Goal: Complete application form

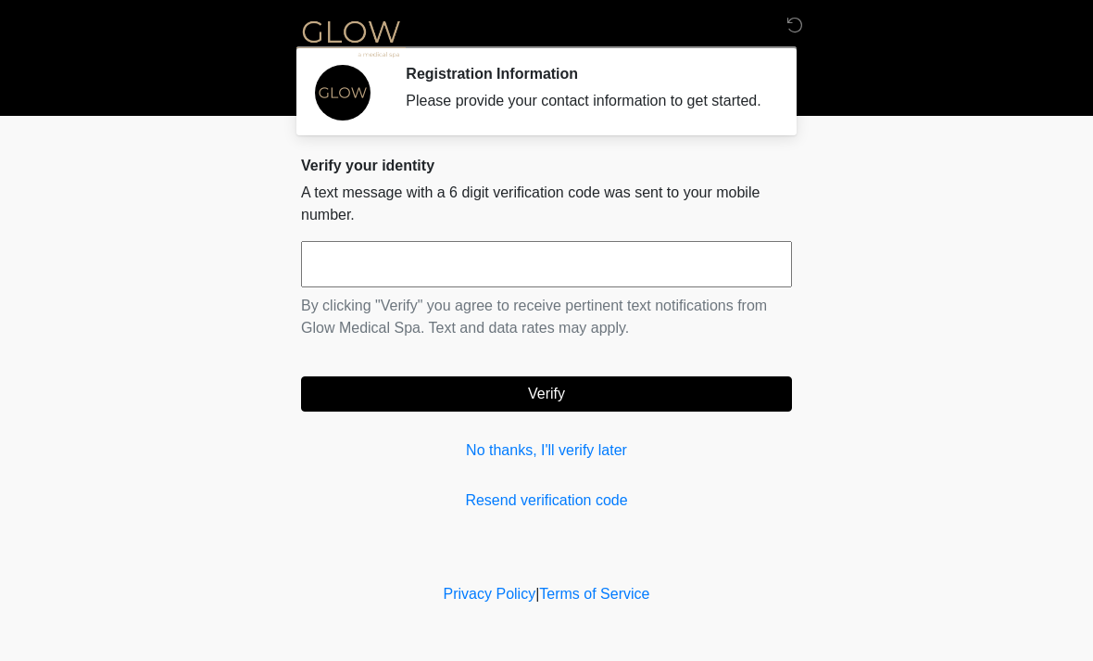
click at [408, 277] on input "text" at bounding box center [546, 264] width 491 height 46
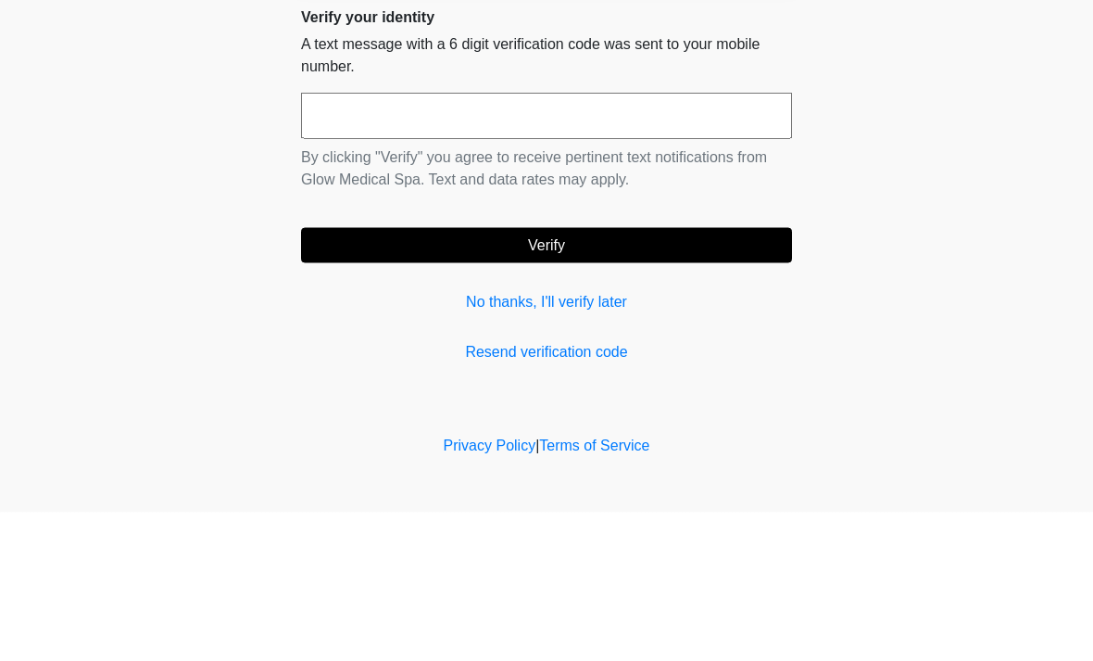
click at [354, 241] on input "text" at bounding box center [546, 264] width 491 height 46
type input "******"
click at [584, 376] on button "Verify" at bounding box center [546, 393] width 491 height 35
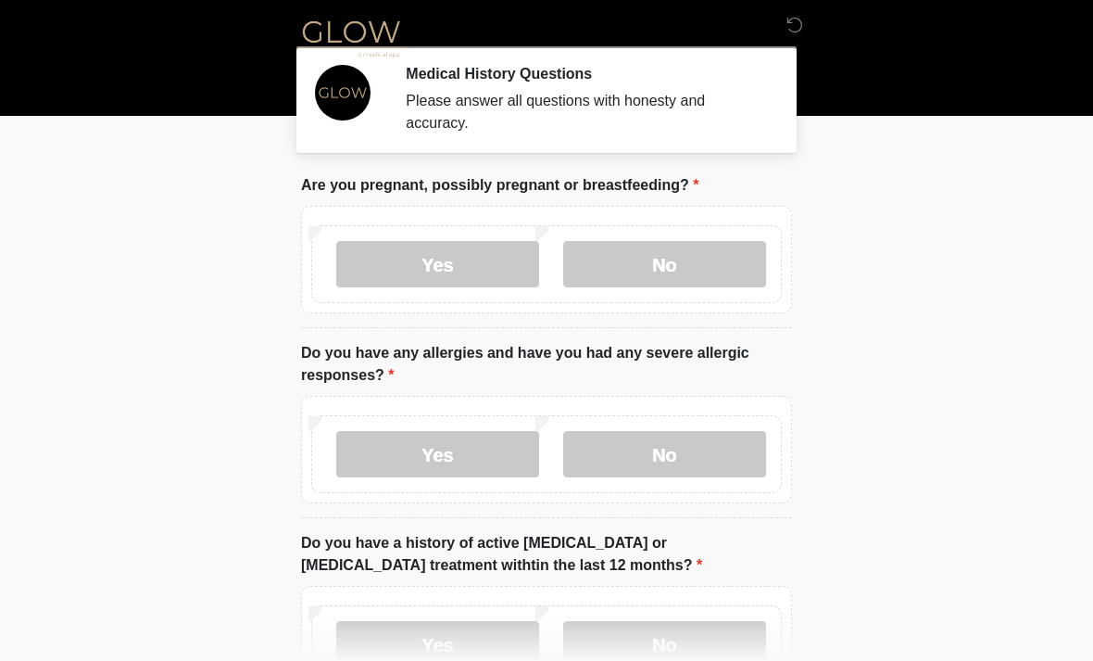
click at [683, 261] on label "No" at bounding box center [664, 264] width 203 height 46
click at [451, 459] on label "Yes" at bounding box center [437, 454] width 203 height 46
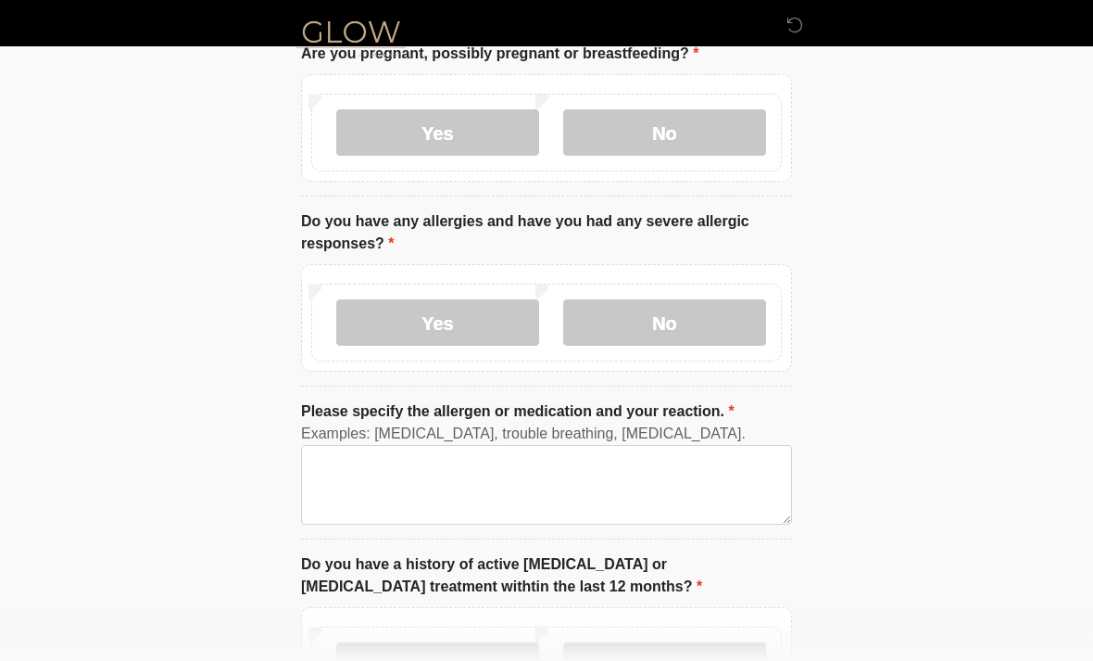
scroll to position [144, 0]
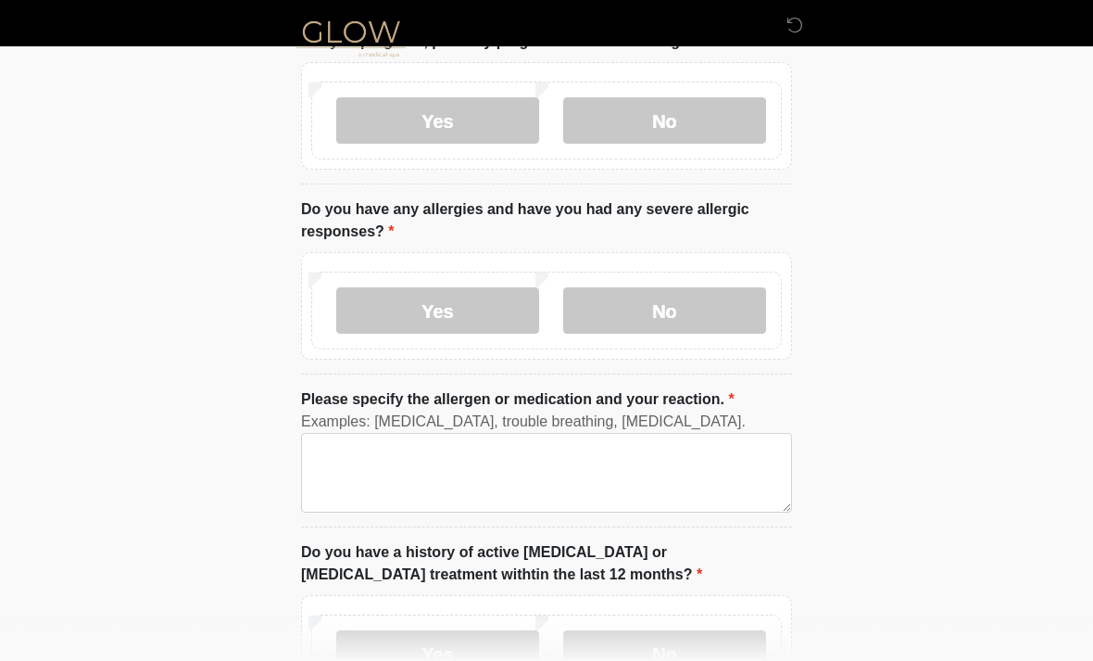
click at [675, 299] on label "No" at bounding box center [664, 310] width 203 height 46
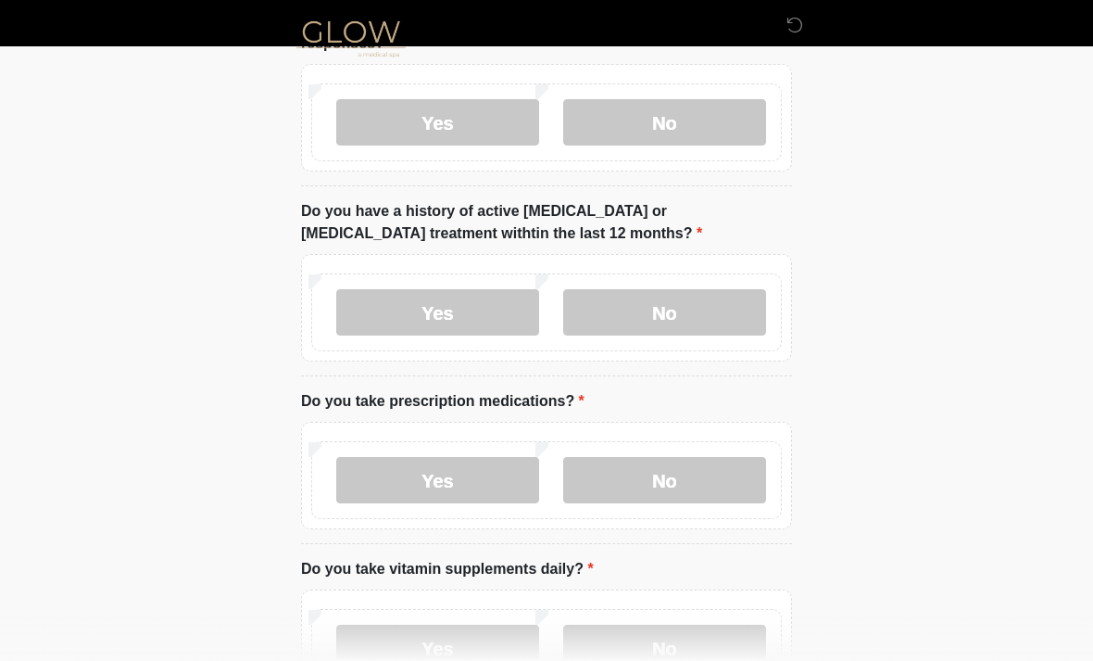
scroll to position [342, 0]
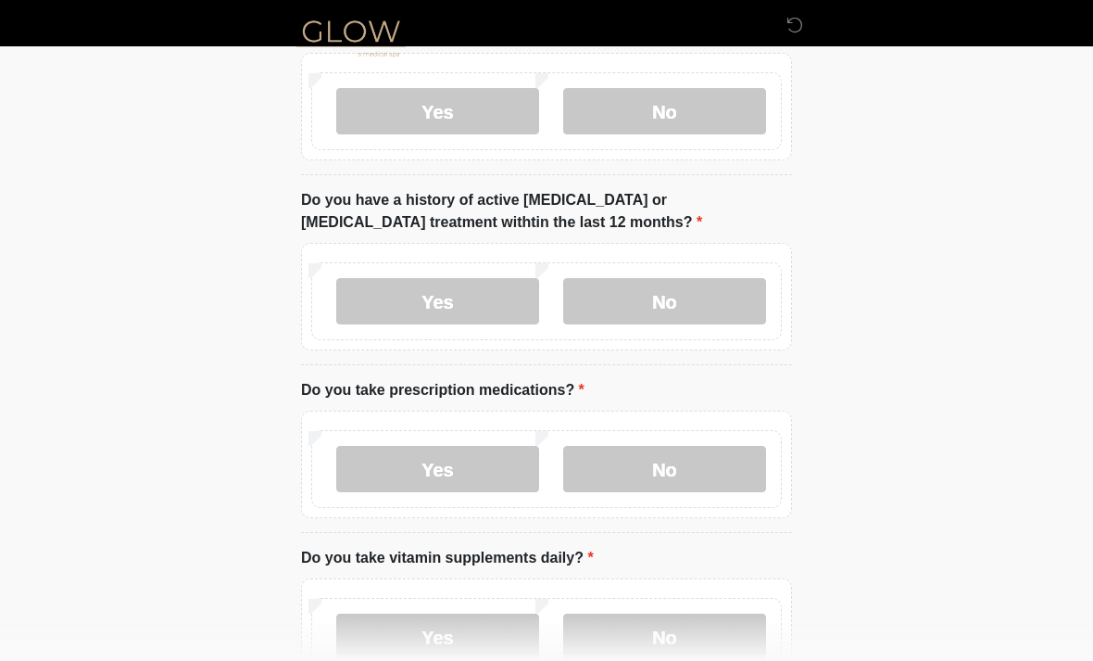
click at [685, 462] on label "No" at bounding box center [664, 470] width 203 height 46
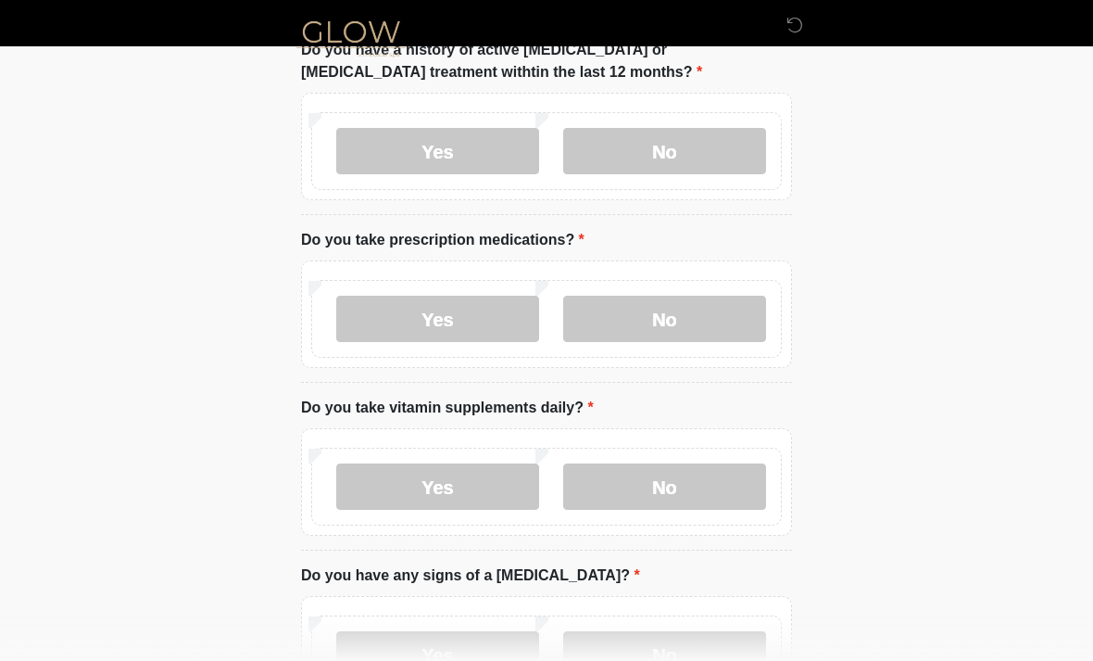
scroll to position [497, 0]
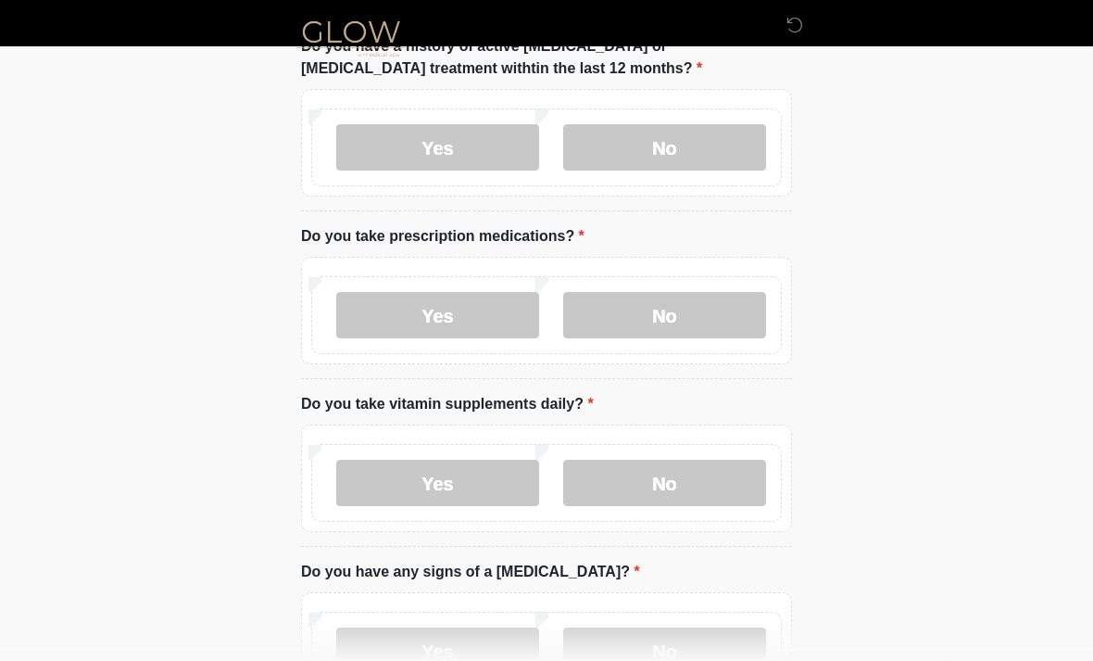
click at [441, 492] on label "Yes" at bounding box center [437, 483] width 203 height 46
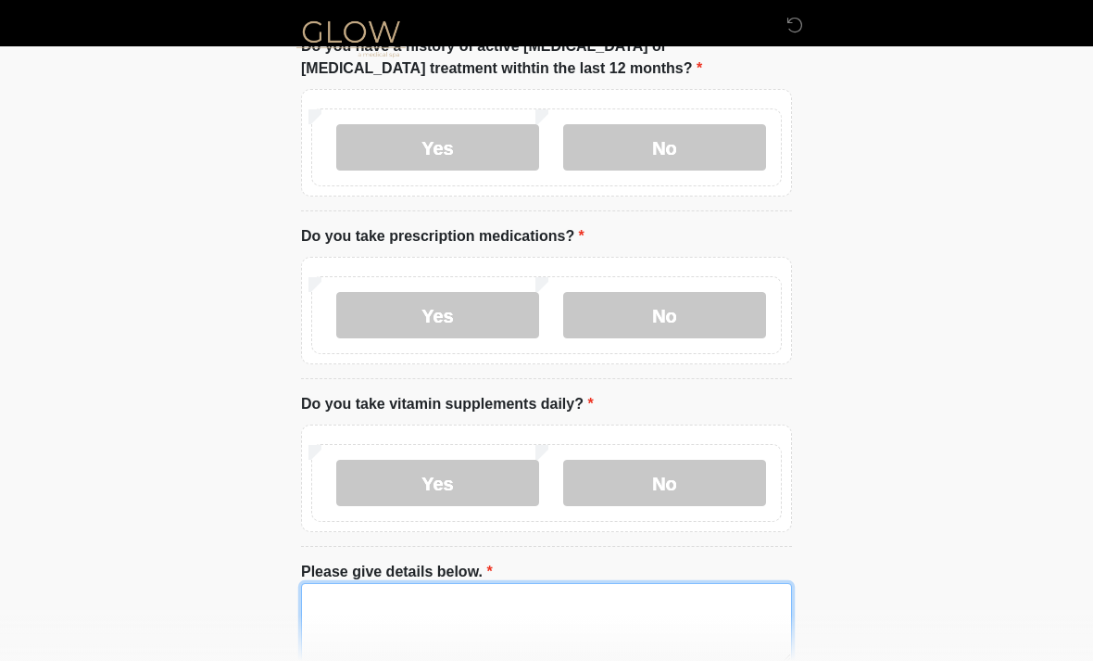
click at [434, 614] on textarea "Please give details below." at bounding box center [546, 623] width 491 height 80
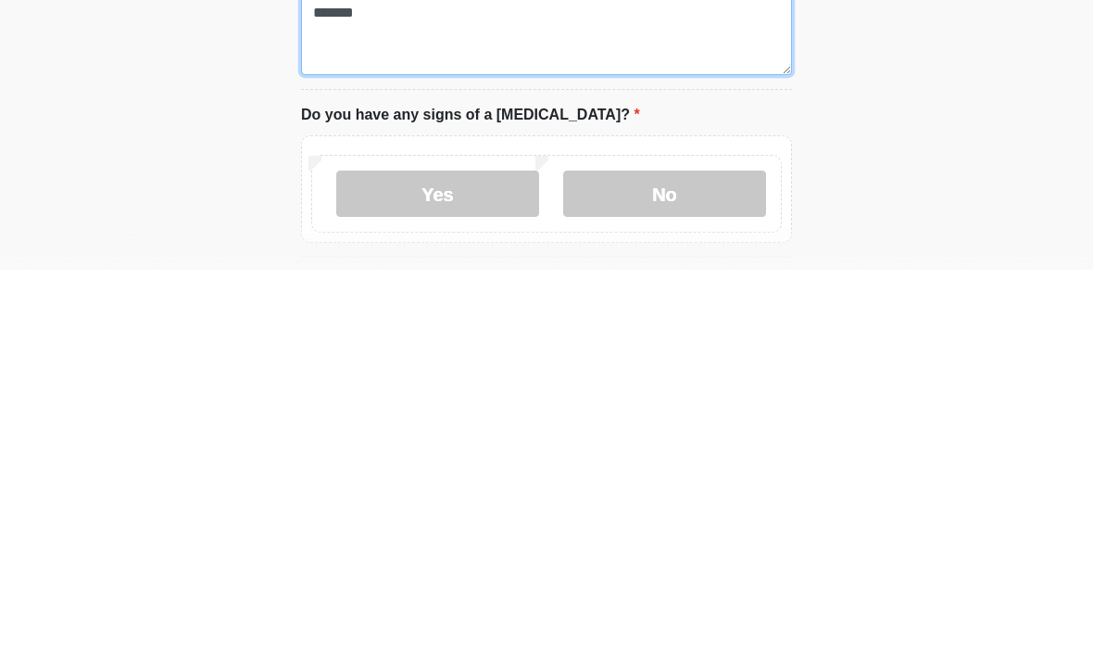
scroll to position [702, 0]
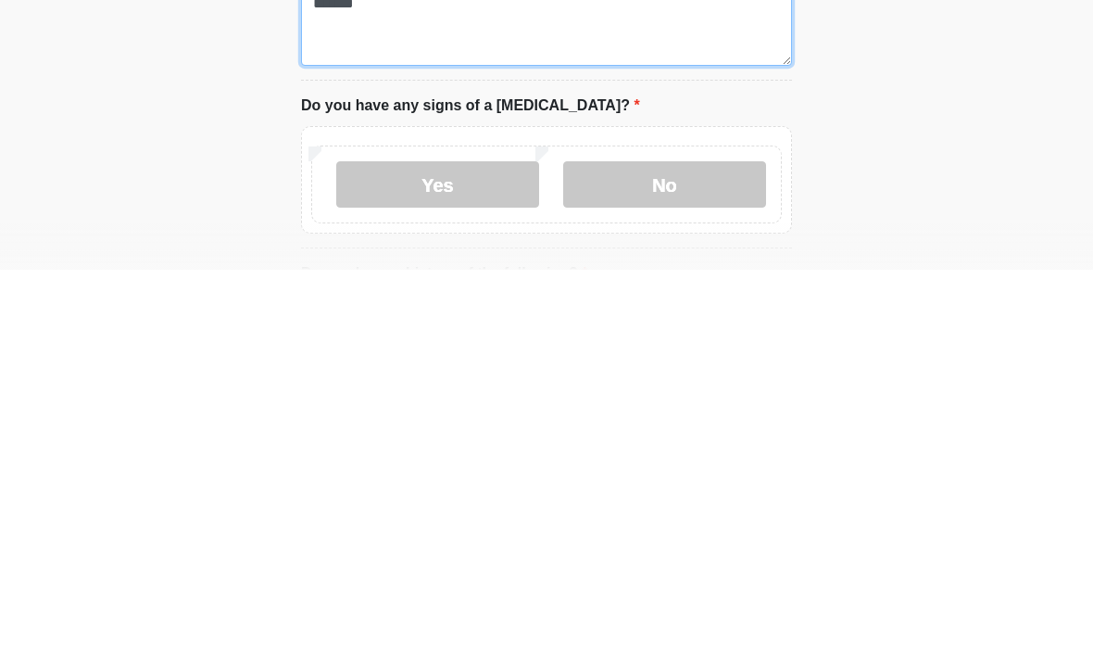
type textarea "*******"
click at [684, 552] on label "No" at bounding box center [664, 575] width 203 height 46
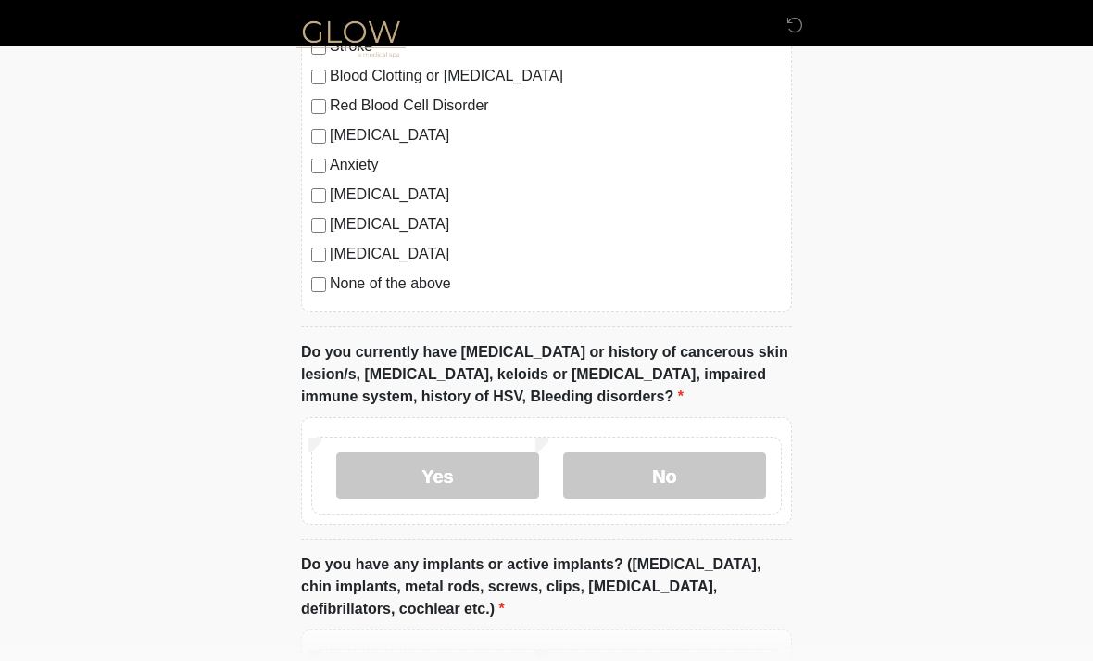
scroll to position [1475, 0]
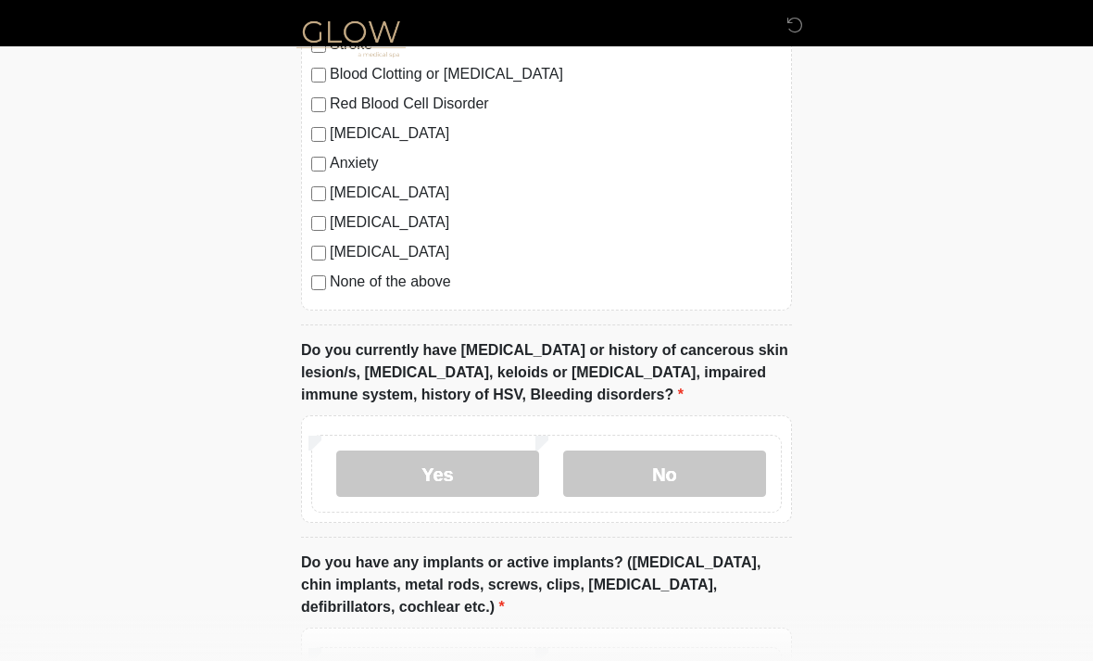
click at [692, 475] on label "No" at bounding box center [664, 473] width 203 height 46
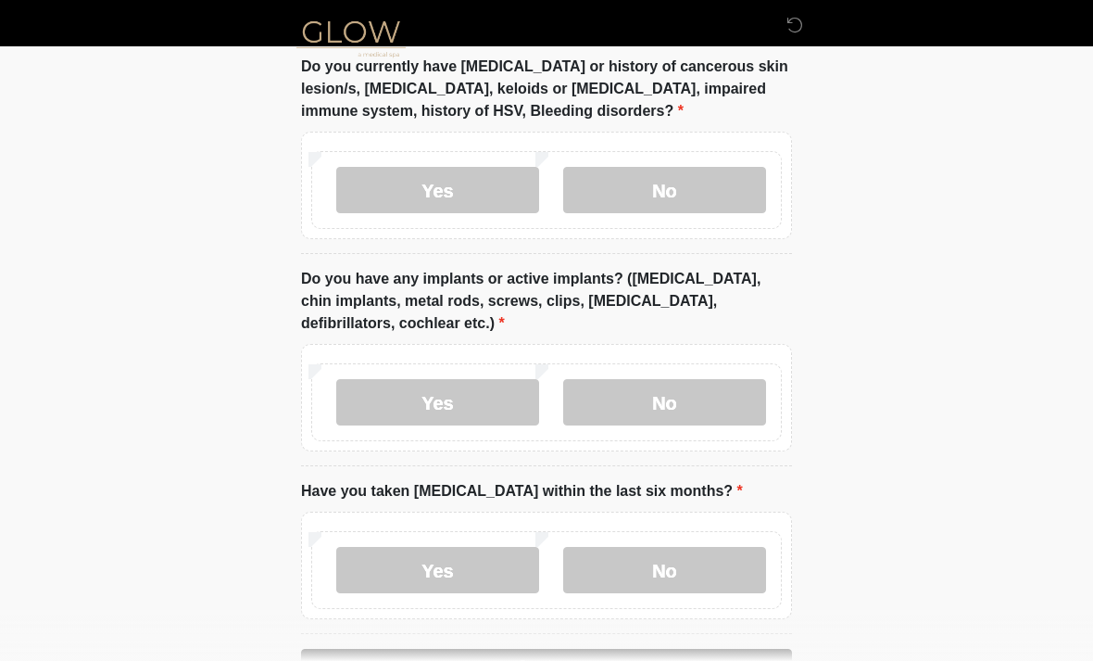
scroll to position [1763, 0]
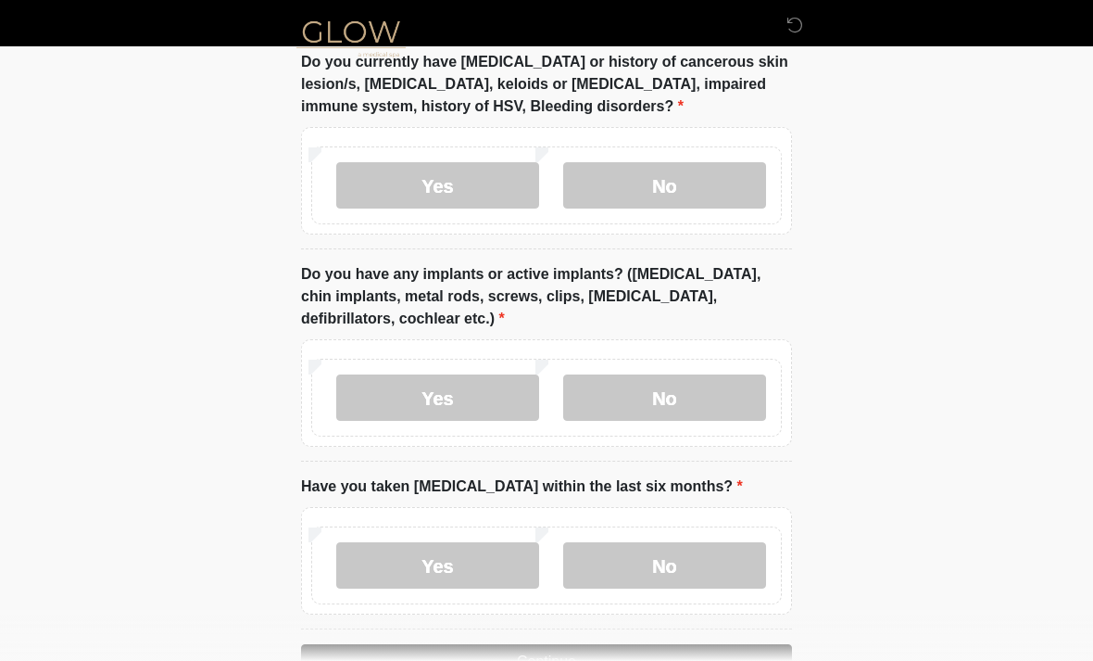
click at [663, 380] on label "No" at bounding box center [664, 397] width 203 height 46
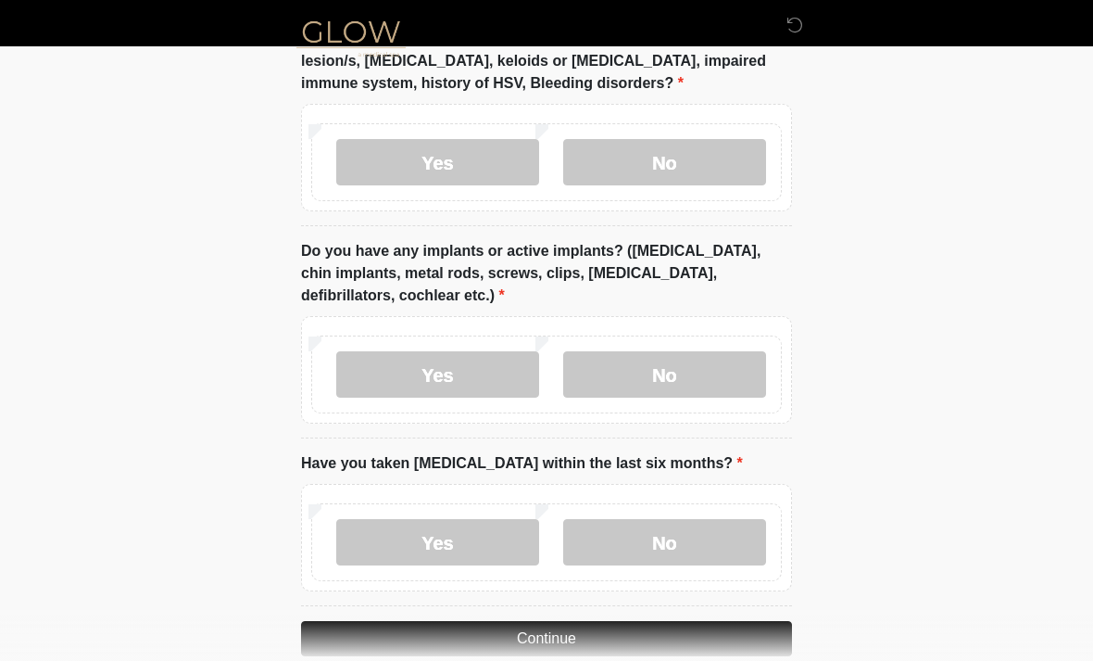
scroll to position [1818, 0]
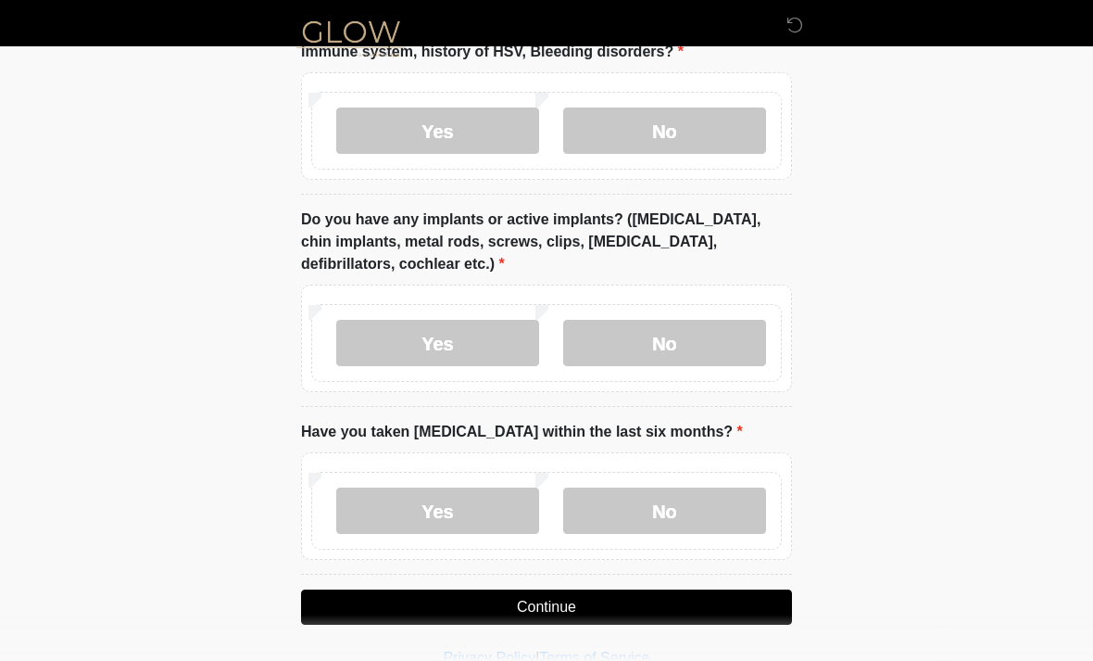
click at [664, 498] on label "No" at bounding box center [664, 510] width 203 height 46
click at [568, 601] on button "Continue" at bounding box center [546, 606] width 491 height 35
click at [553, 597] on button "Continue" at bounding box center [546, 606] width 491 height 35
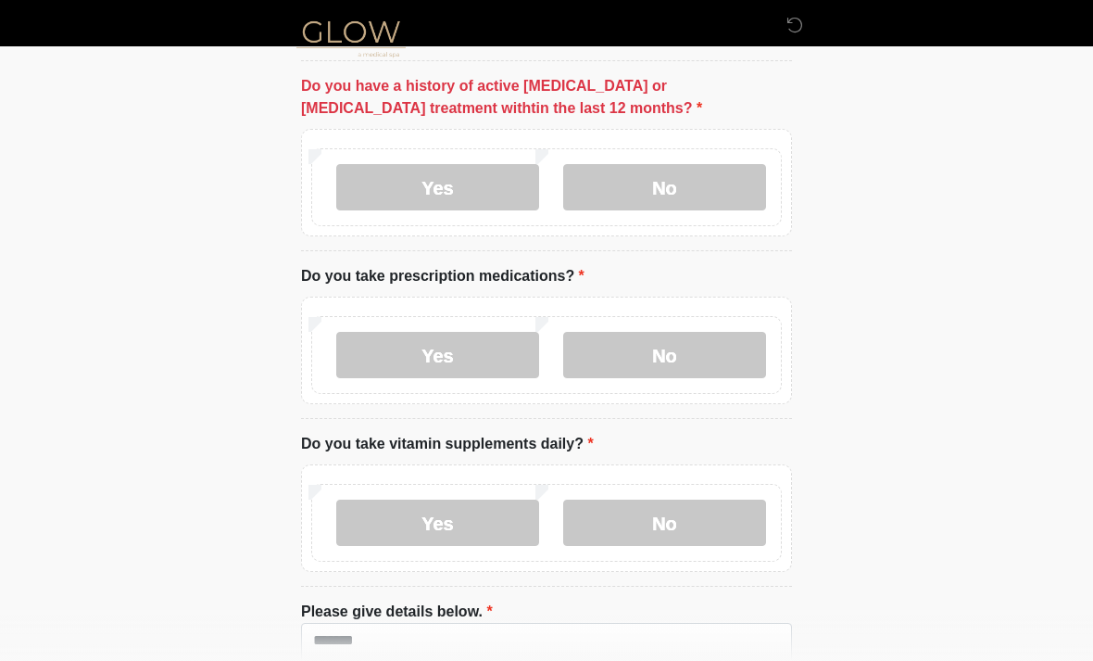
click at [674, 189] on label "No" at bounding box center [664, 187] width 203 height 46
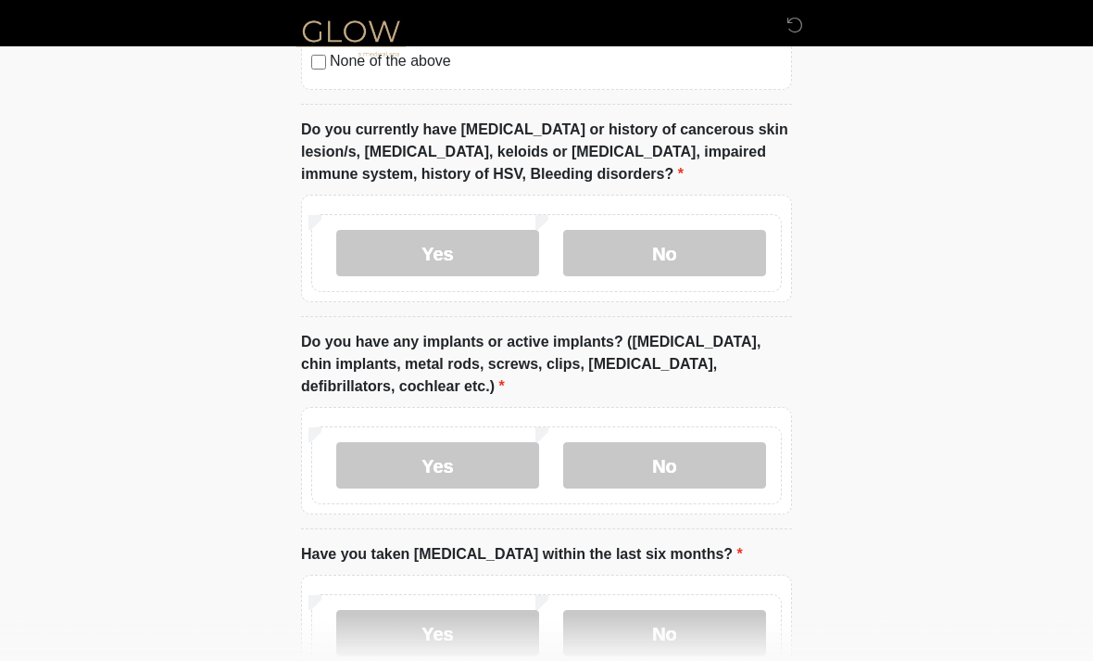
scroll to position [1818, 0]
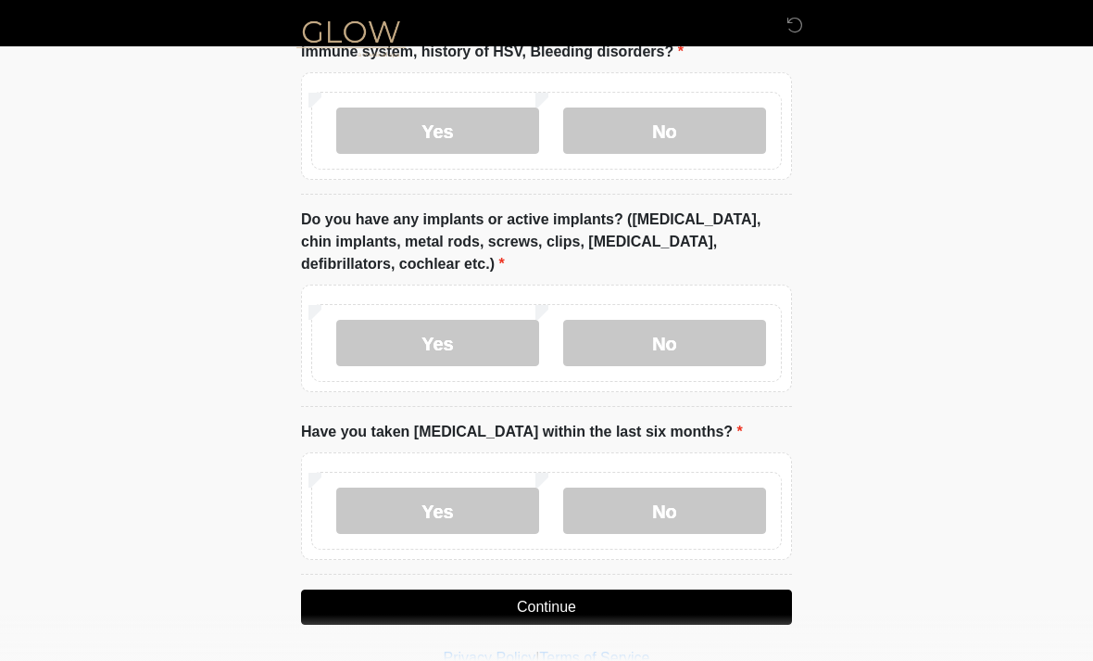
click at [580, 607] on button "Continue" at bounding box center [546, 606] width 491 height 35
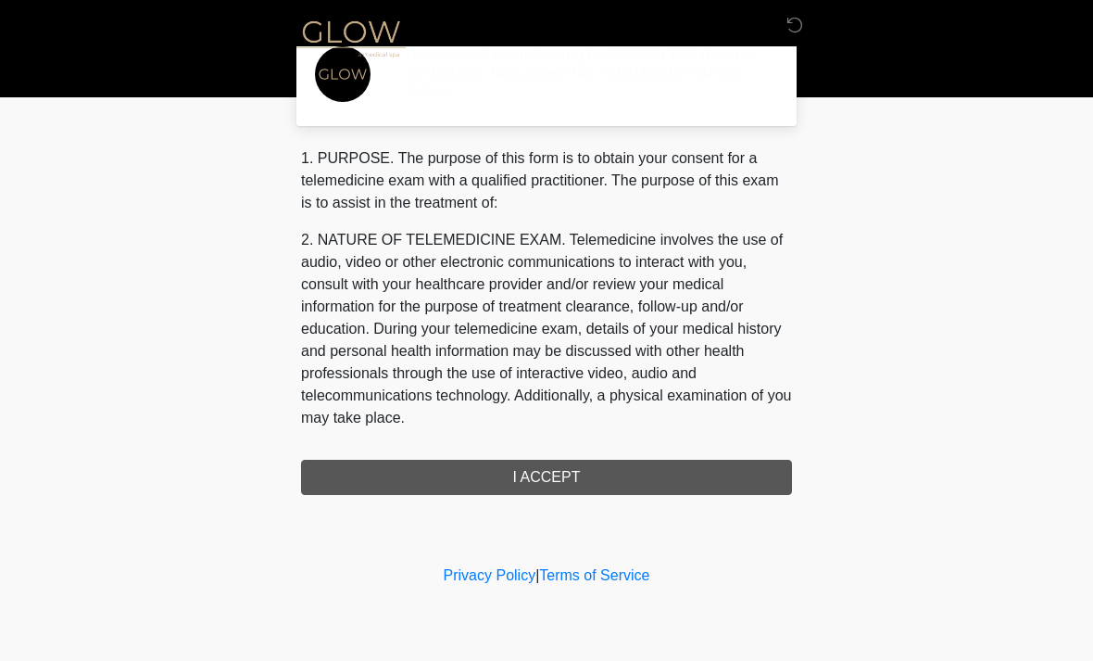
scroll to position [0, 0]
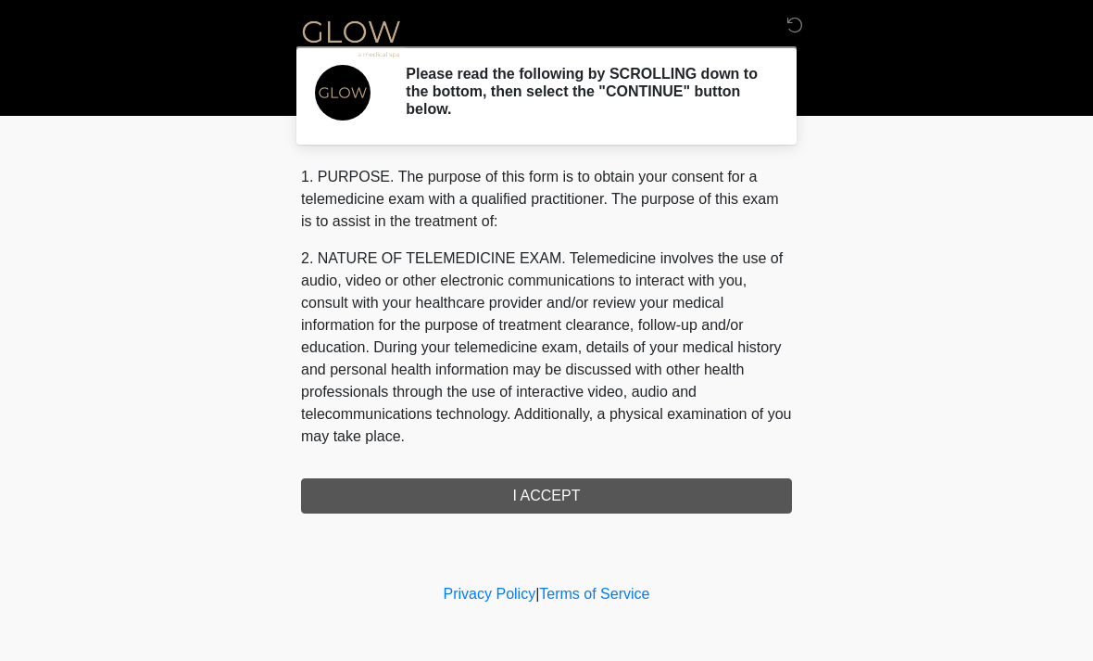
click at [529, 487] on div "1. PURPOSE. The purpose of this form is to obtain your consent for a telemedici…" at bounding box center [546, 340] width 491 height 348
click at [539, 499] on div "1. PURPOSE. The purpose of this form is to obtain your consent for a telemedici…" at bounding box center [546, 340] width 491 height 348
click at [565, 484] on div "1. PURPOSE. The purpose of this form is to obtain your consent for a telemedici…" at bounding box center [546, 340] width 491 height 348
click at [554, 484] on div "1. PURPOSE. The purpose of this form is to obtain your consent for a telemedici…" at bounding box center [546, 340] width 491 height 348
click at [667, 487] on div "1. PURPOSE. The purpose of this form is to obtain your consent for a telemedici…" at bounding box center [546, 340] width 491 height 348
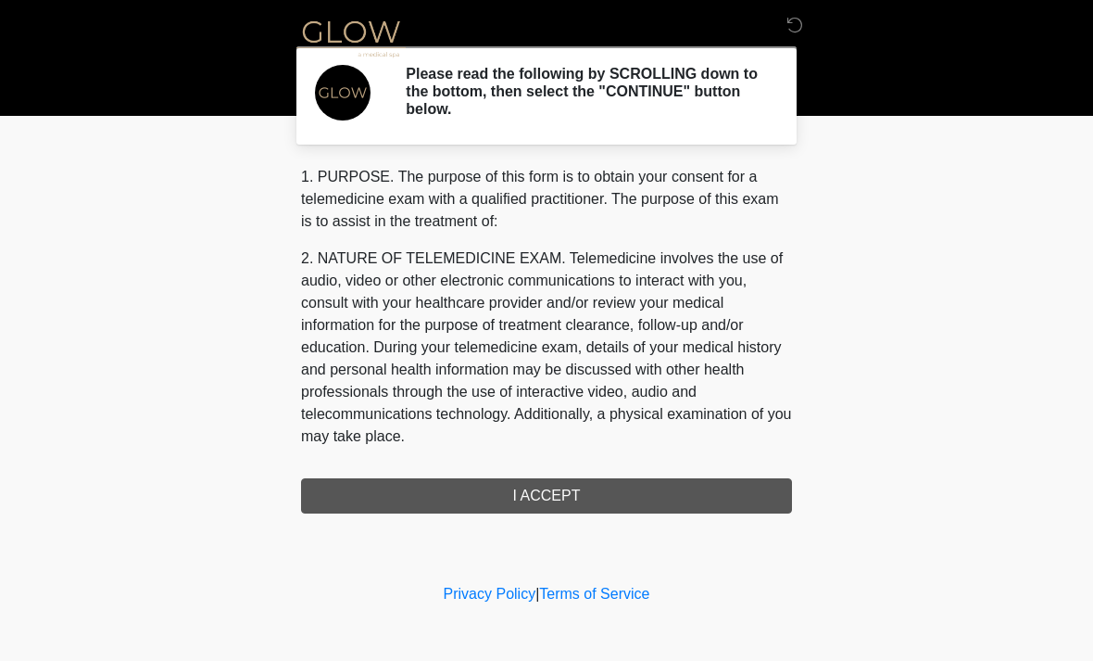
click at [547, 497] on div "1. PURPOSE. The purpose of this form is to obtain your consent for a telemedici…" at bounding box center [546, 340] width 491 height 348
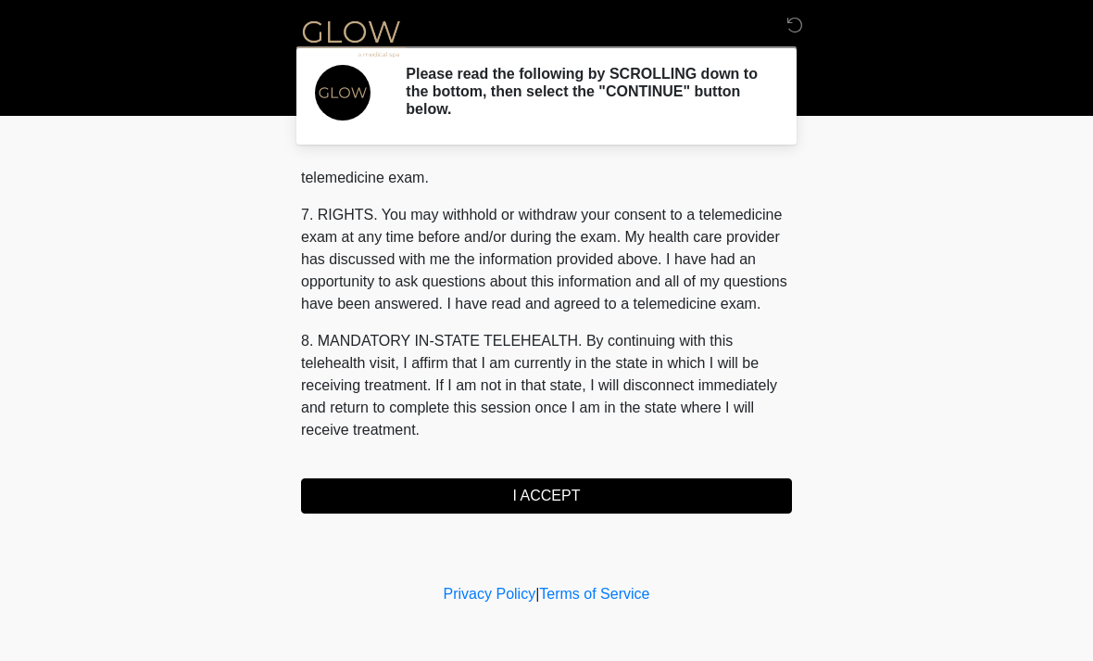
scroll to position [785, 0]
click at [556, 489] on button "I ACCEPT" at bounding box center [546, 495] width 491 height 35
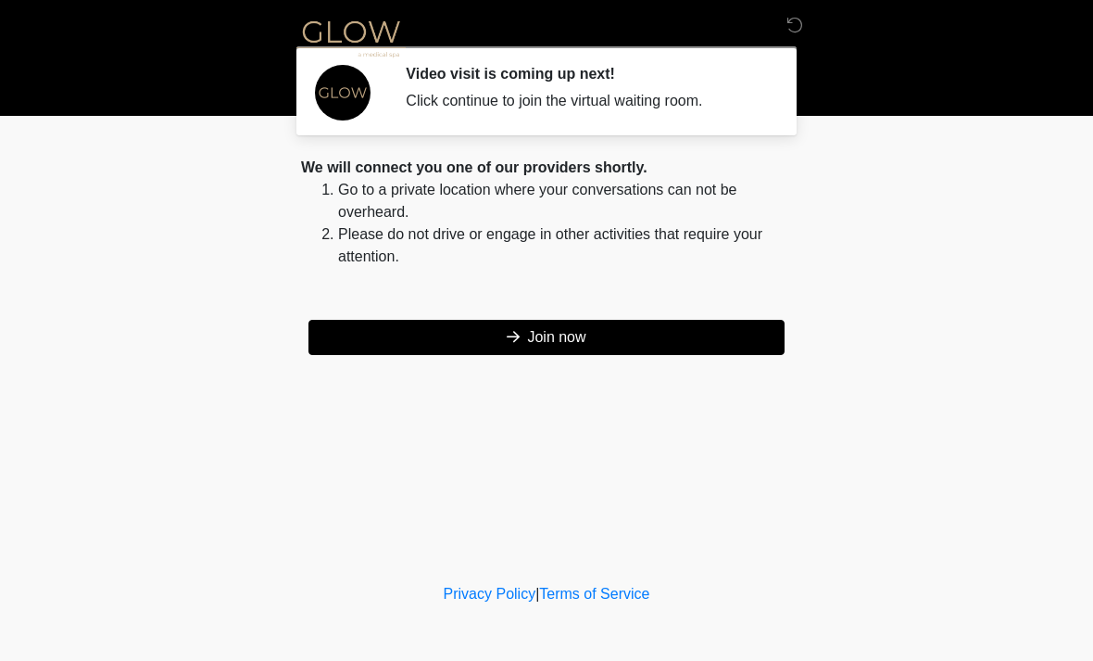
click at [533, 321] on button "Join now" at bounding box center [547, 337] width 476 height 35
